Goal: Task Accomplishment & Management: Manage account settings

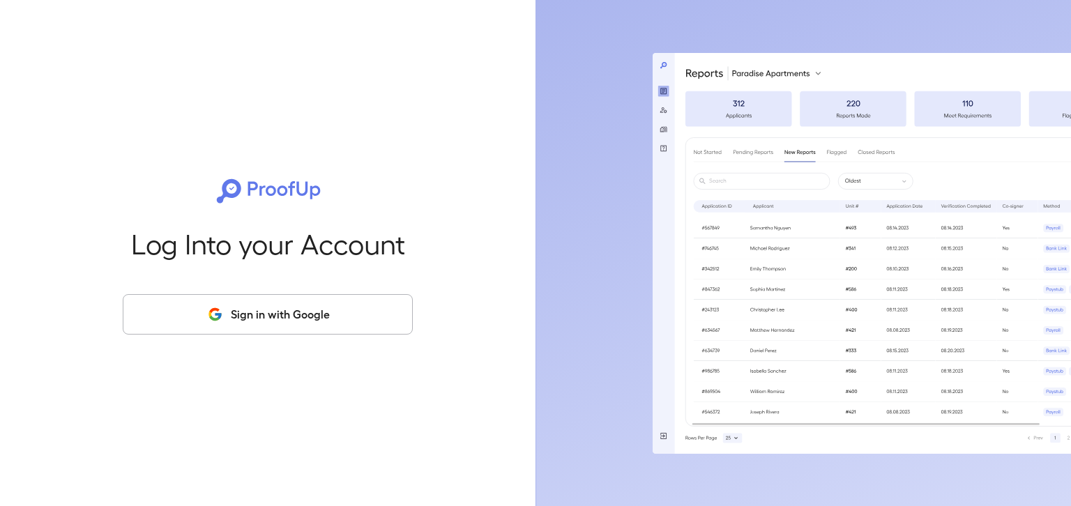
click at [332, 323] on button "Sign in with Google" at bounding box center [268, 314] width 290 height 40
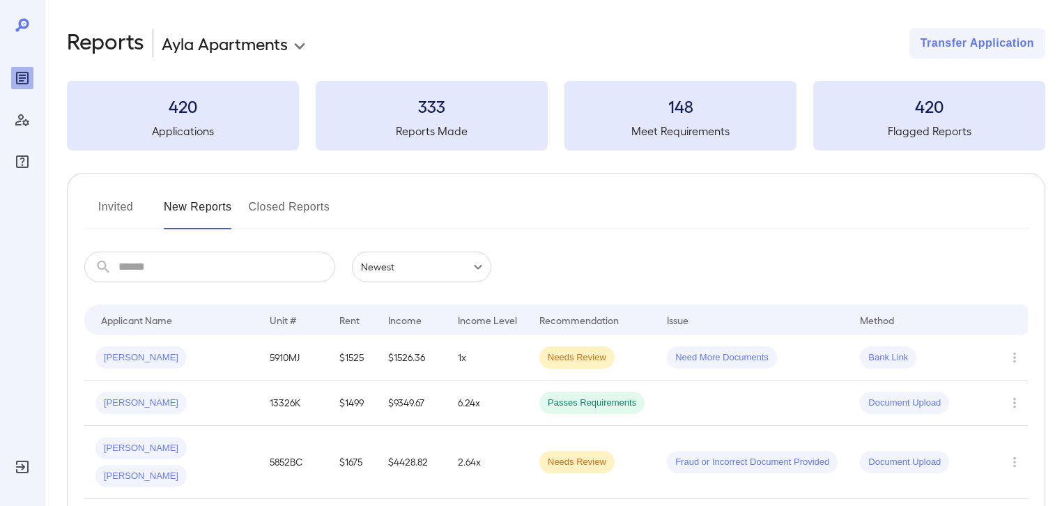
click at [300, 48] on body "**********" at bounding box center [531, 253] width 1062 height 506
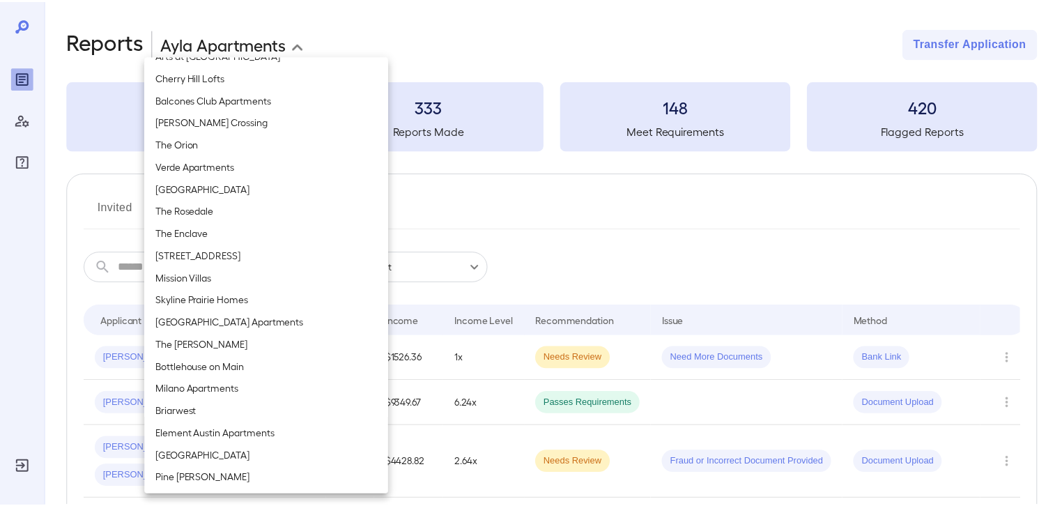
scroll to position [509, 0]
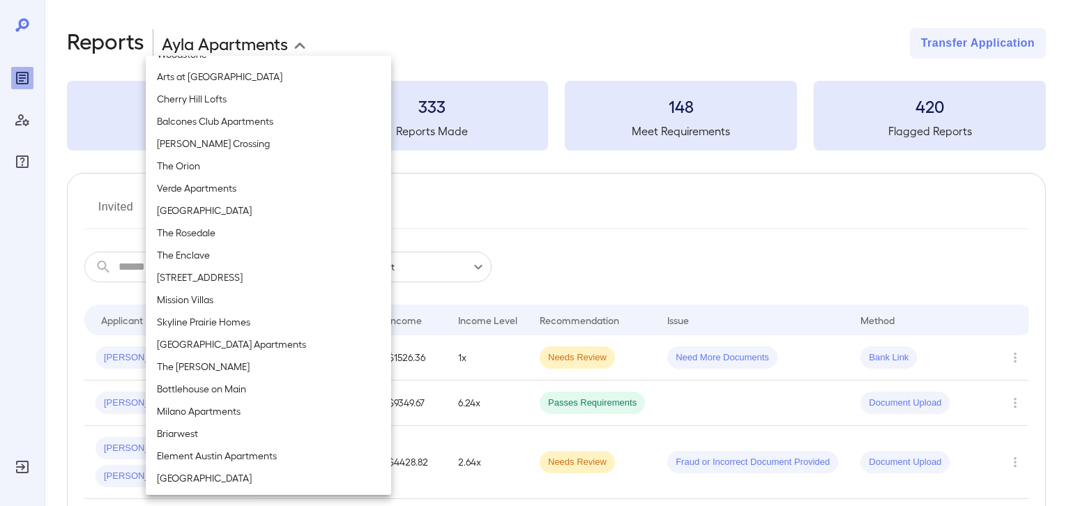
click at [197, 275] on li "[STREET_ADDRESS]" at bounding box center [268, 277] width 245 height 22
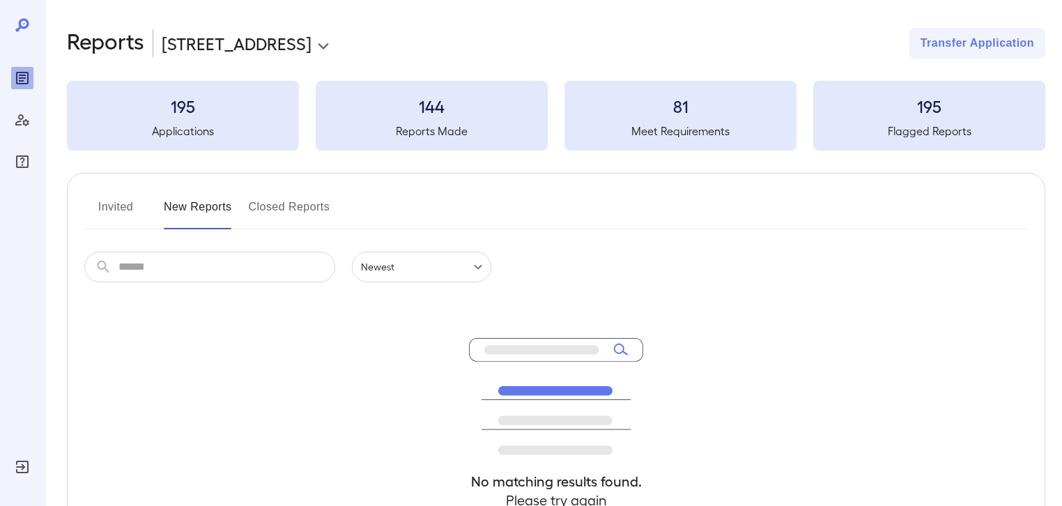
click at [194, 126] on h5 "Applications" at bounding box center [183, 131] width 232 height 17
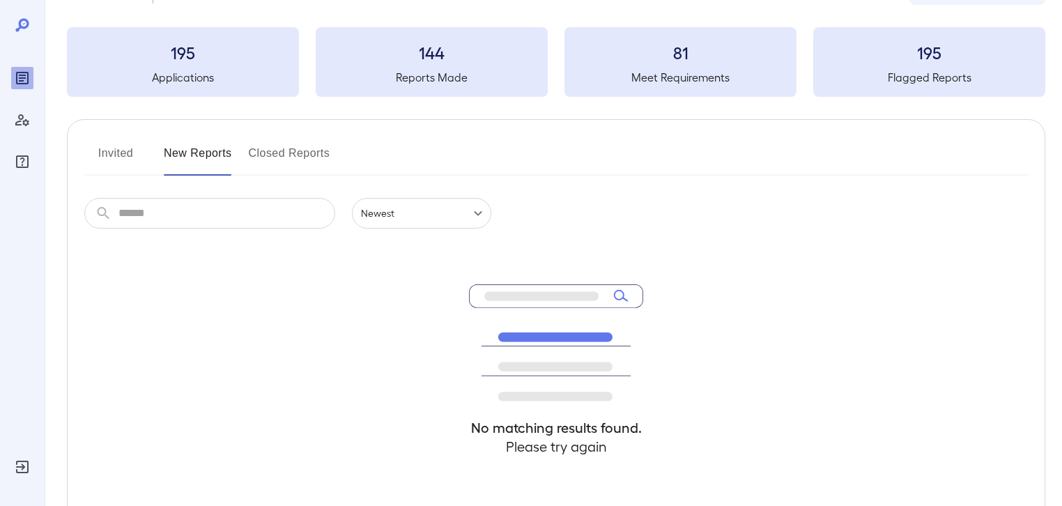
scroll to position [0, 0]
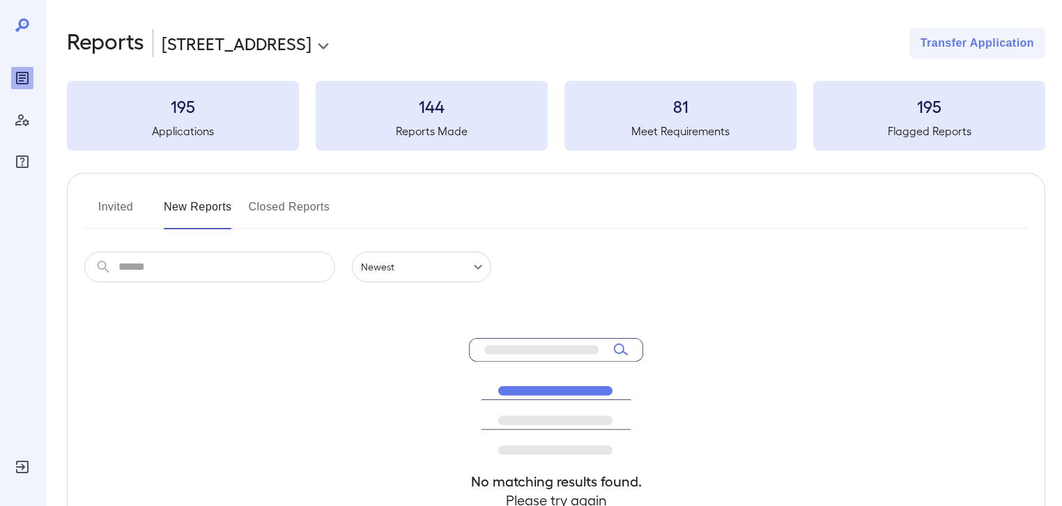
click at [432, 201] on div "Invited New Reports Closed Reports" at bounding box center [556, 212] width 944 height 33
click at [179, 135] on h5 "Applications" at bounding box center [183, 131] width 232 height 17
click at [190, 208] on button "New Reports" at bounding box center [198, 212] width 68 height 33
click at [190, 132] on h5 "Applications" at bounding box center [183, 131] width 232 height 17
click at [289, 42] on body "**********" at bounding box center [531, 253] width 1062 height 506
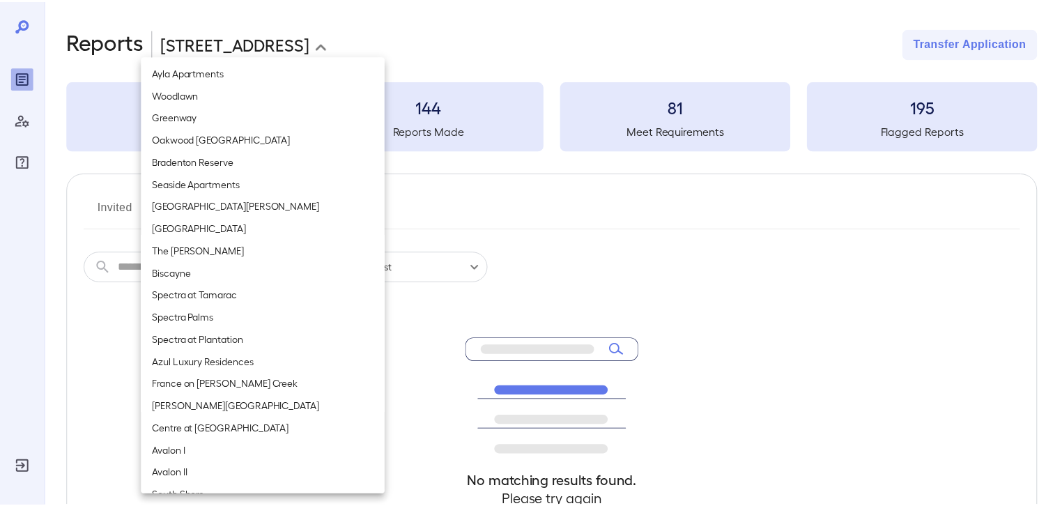
scroll to position [511, 0]
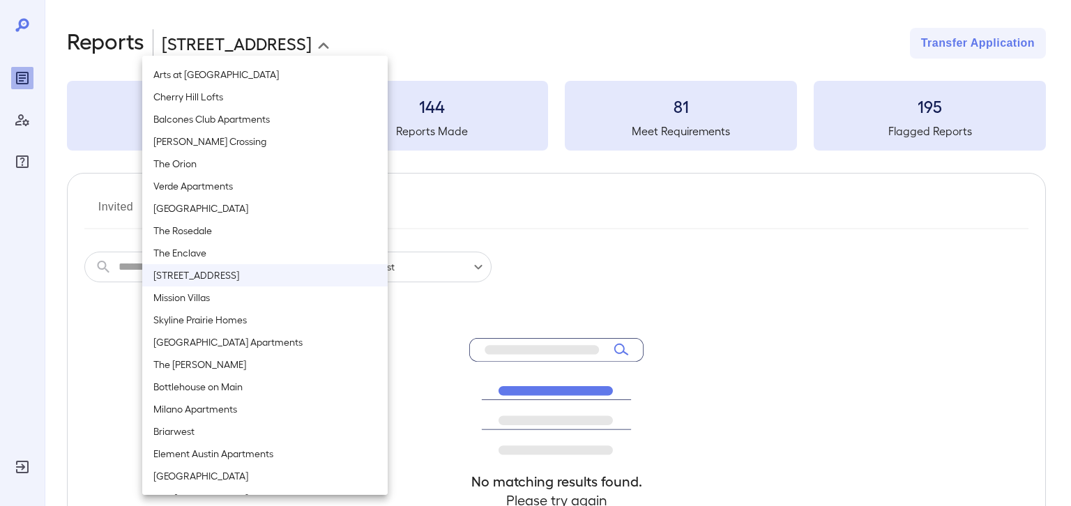
click at [219, 122] on li "Balcones Club Apartments" at bounding box center [264, 119] width 245 height 22
type input "**********"
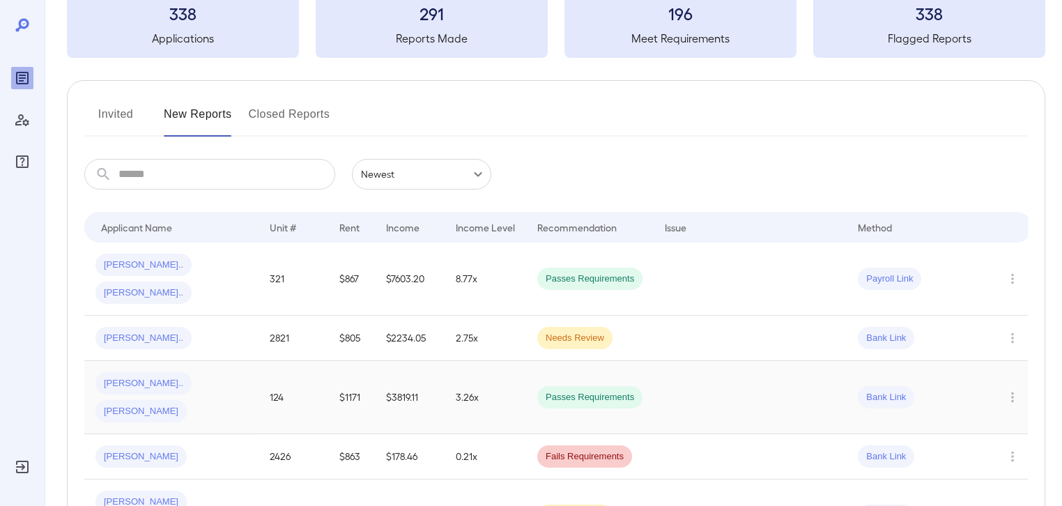
scroll to position [185, 0]
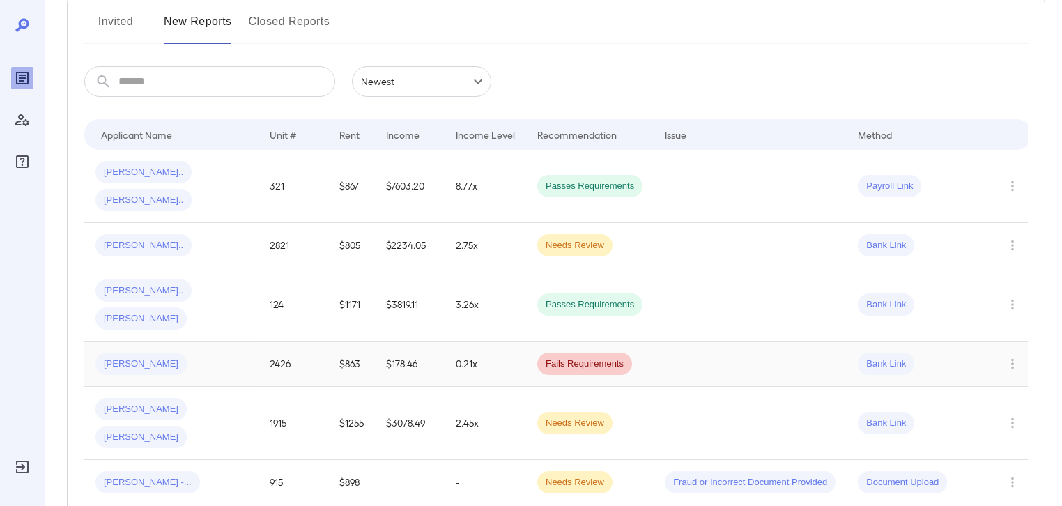
click at [123, 358] on span "[PERSON_NAME]" at bounding box center [141, 364] width 91 height 13
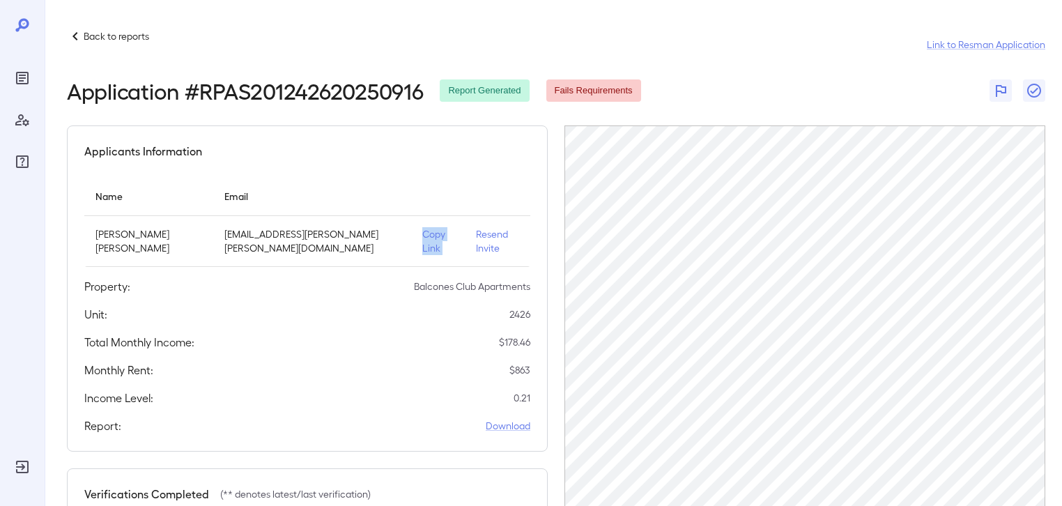
drag, startPoint x: 376, startPoint y: 250, endPoint x: 441, endPoint y: 247, distance: 64.2
click at [441, 247] on tr "[PERSON_NAME] [PERSON_NAME] [EMAIL_ADDRESS][PERSON_NAME][PERSON_NAME][DOMAIN_NA…" at bounding box center [307, 241] width 446 height 51
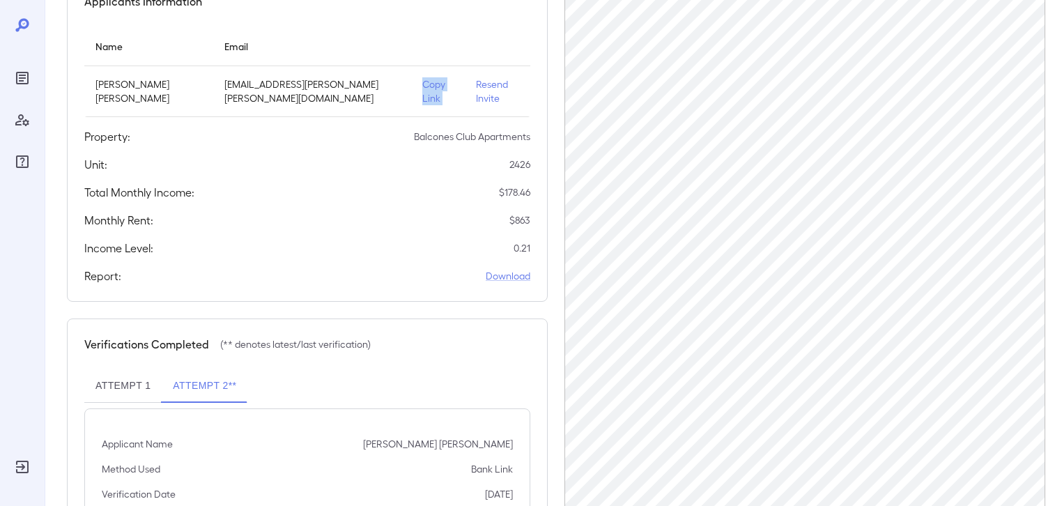
scroll to position [192, 0]
